Goal: Transaction & Acquisition: Download file/media

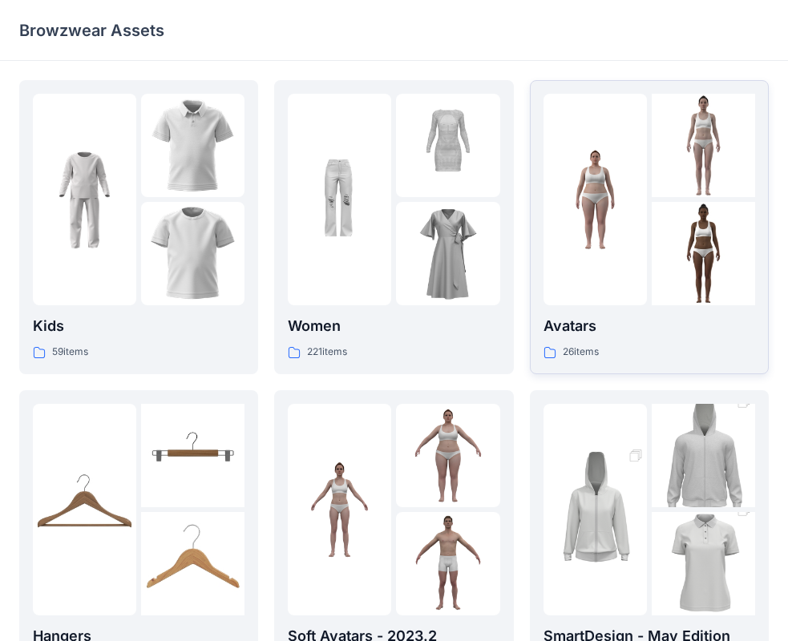
click at [705, 249] on img at bounding box center [703, 253] width 103 height 103
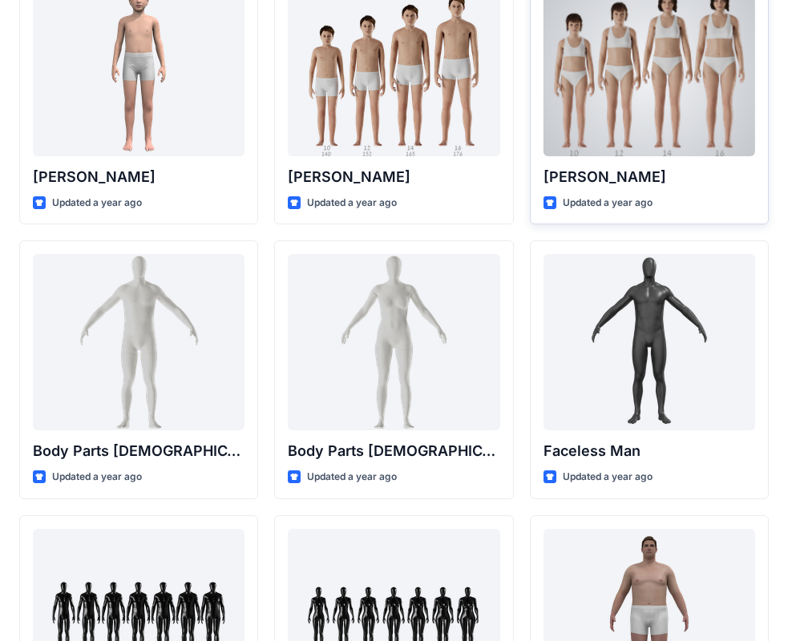
scroll to position [401, 0]
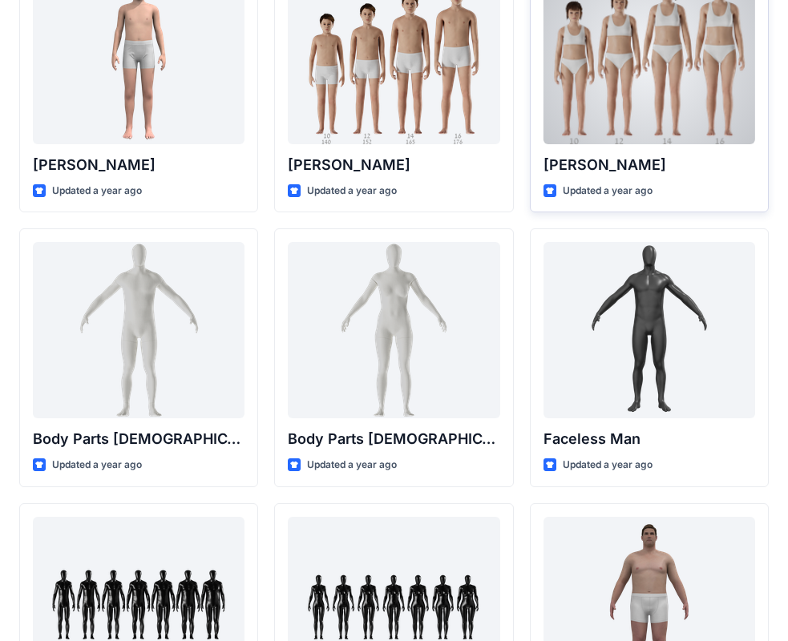
click at [704, 102] on div at bounding box center [650, 56] width 212 height 176
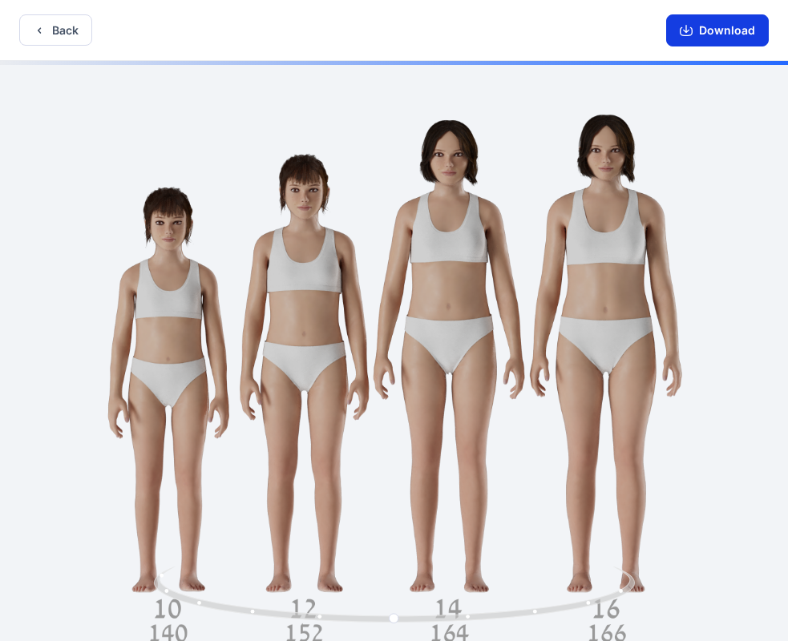
click at [699, 39] on button "Download" at bounding box center [717, 30] width 103 height 32
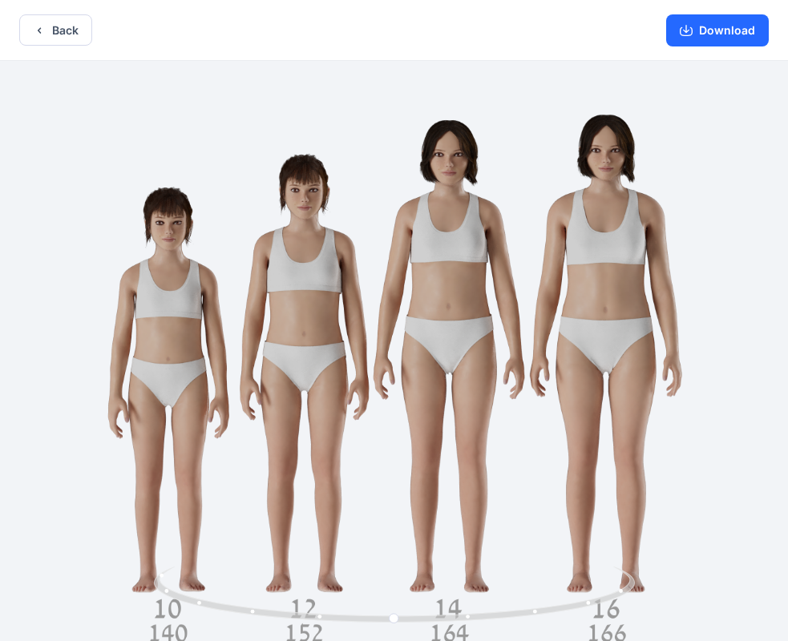
click at [621, 234] on div at bounding box center [394, 353] width 788 height 584
click at [718, 27] on button "Download" at bounding box center [717, 30] width 103 height 32
